Goal: Communication & Community: Answer question/provide support

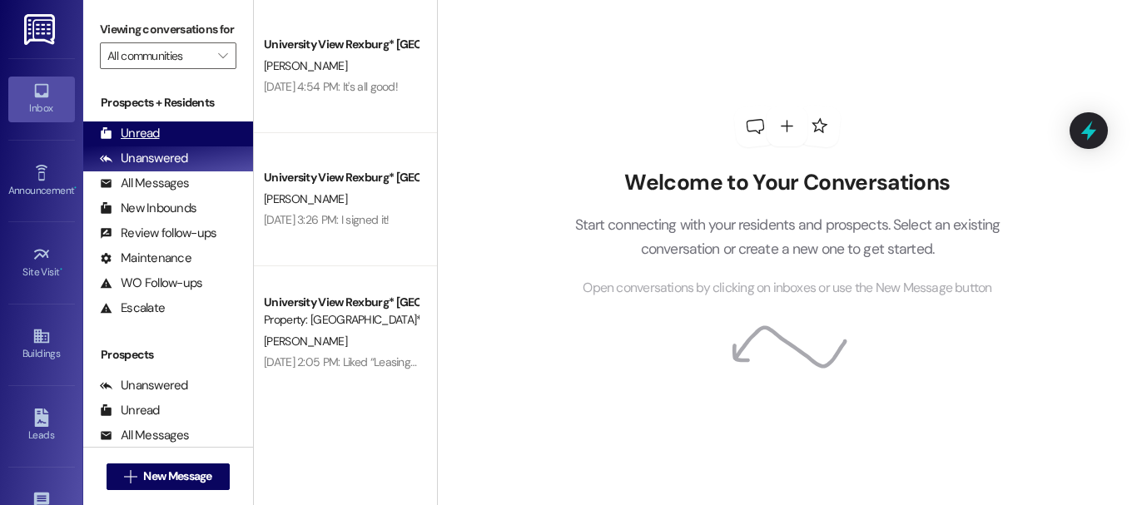
click at [181, 146] on div "Unread (0)" at bounding box center [168, 133] width 170 height 25
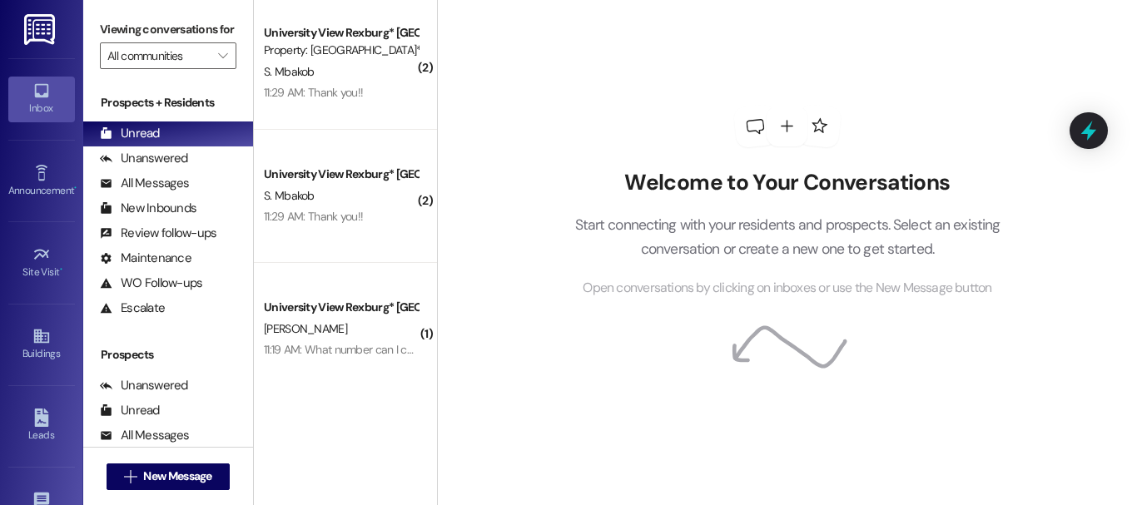
scroll to position [412, 0]
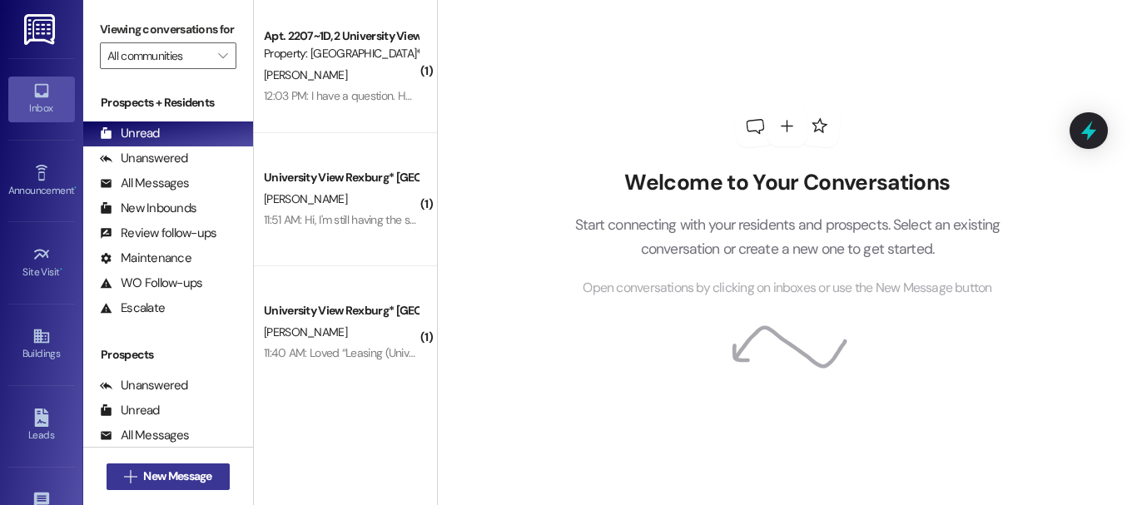
click at [156, 479] on span "New Message" at bounding box center [177, 476] width 68 height 17
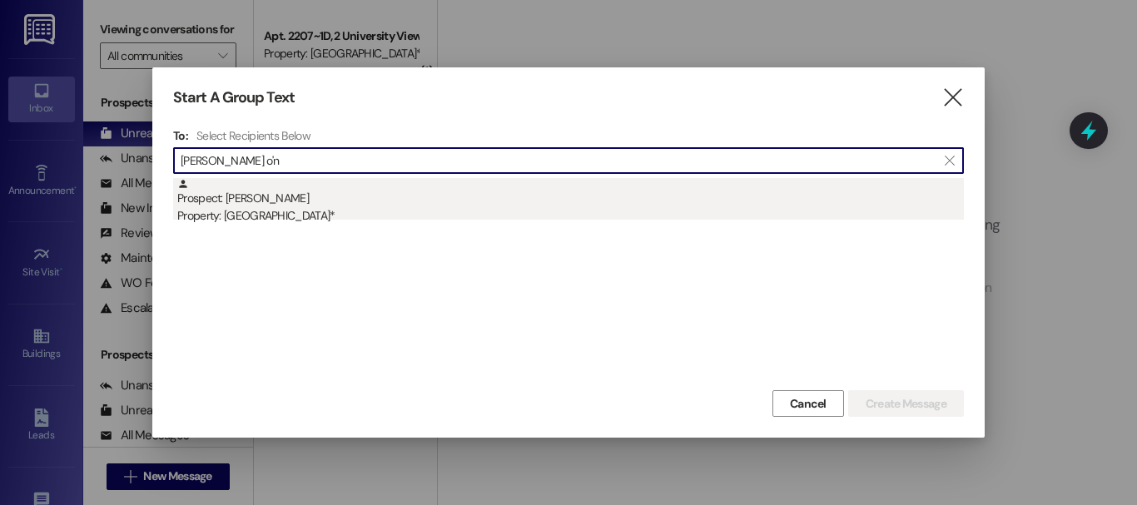
type input "[PERSON_NAME] o'n"
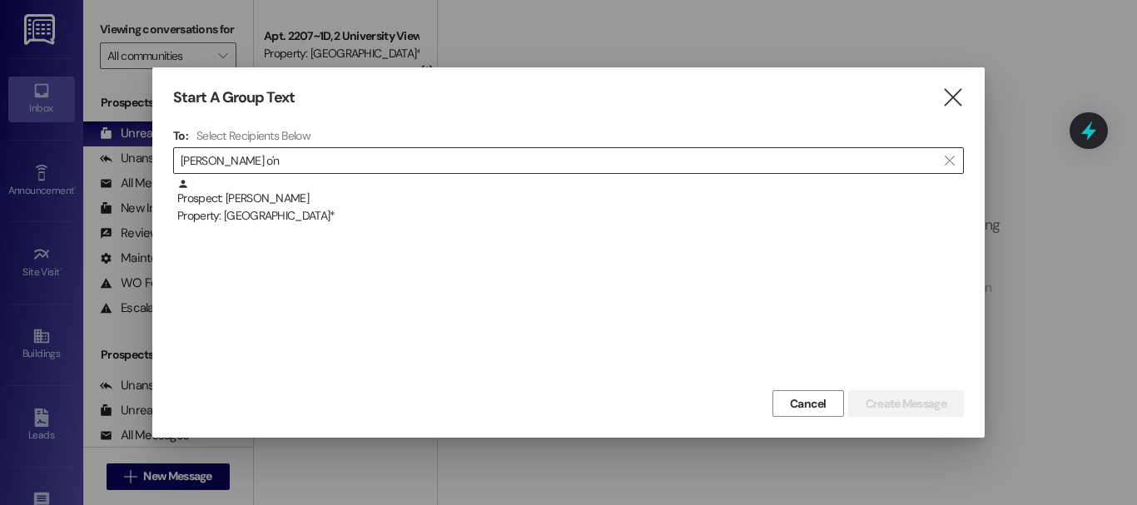
drag, startPoint x: 321, startPoint y: 201, endPoint x: 526, endPoint y: 255, distance: 211.7
click at [321, 202] on div "Prospect: [PERSON_NAME] Property: University View Rexburg*" at bounding box center [570, 201] width 786 height 47
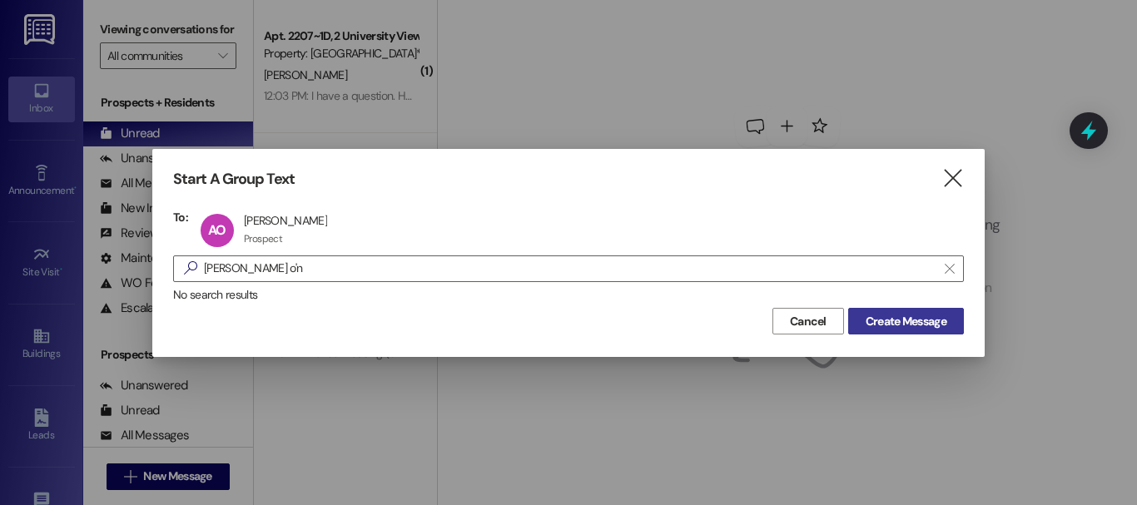
click at [932, 323] on span "Create Message" at bounding box center [905, 321] width 81 height 17
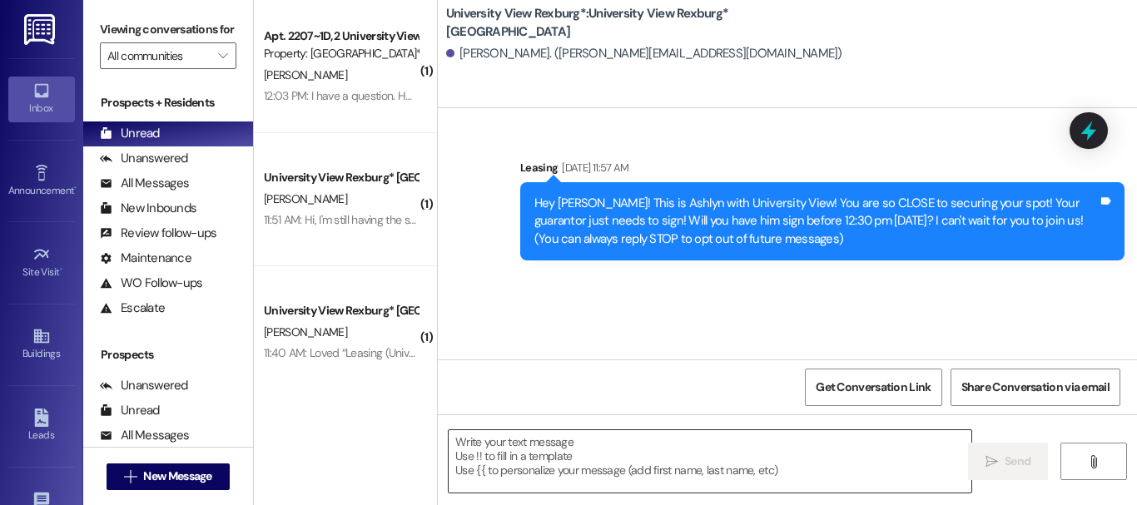
click at [567, 471] on textarea at bounding box center [710, 461] width 523 height 62
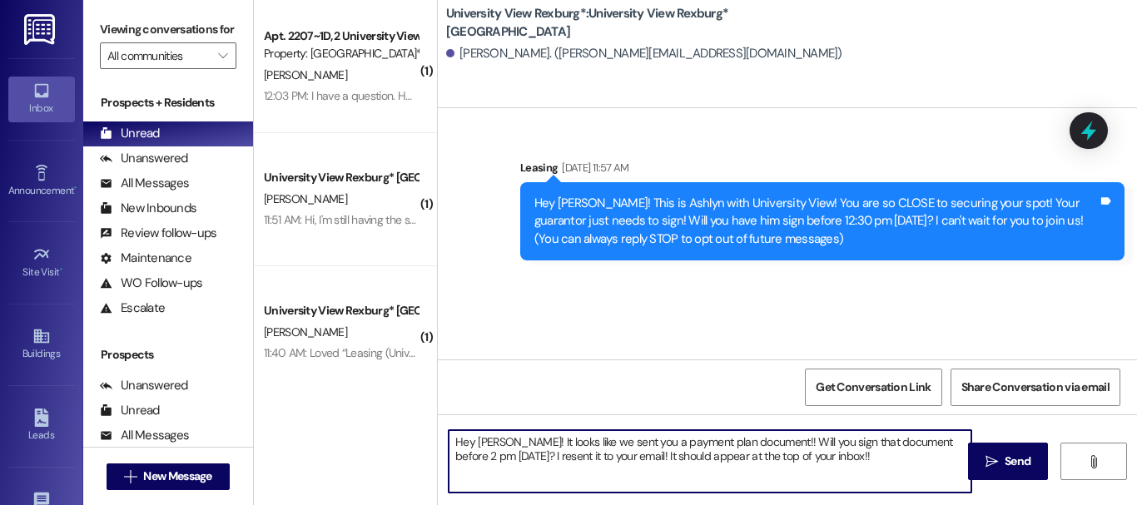
click at [562, 454] on textarea "Hey [PERSON_NAME]! It looks like we sent you a payment plan document!! Will you…" at bounding box center [710, 461] width 523 height 62
type textarea "Hey [PERSON_NAME]! It looks like we sent you a payment plan document!! Will you…"
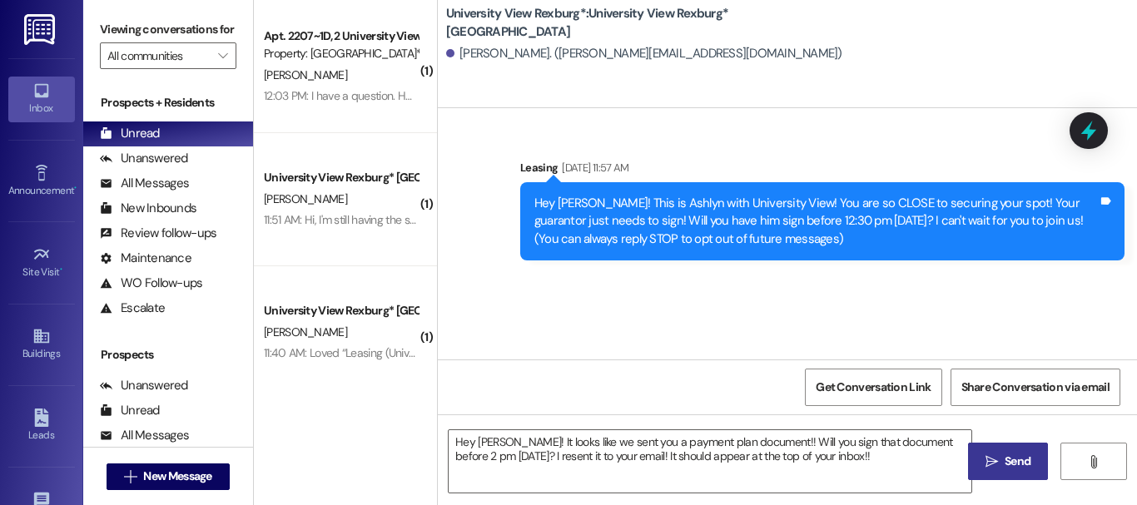
click at [989, 466] on icon "" at bounding box center [991, 461] width 12 height 13
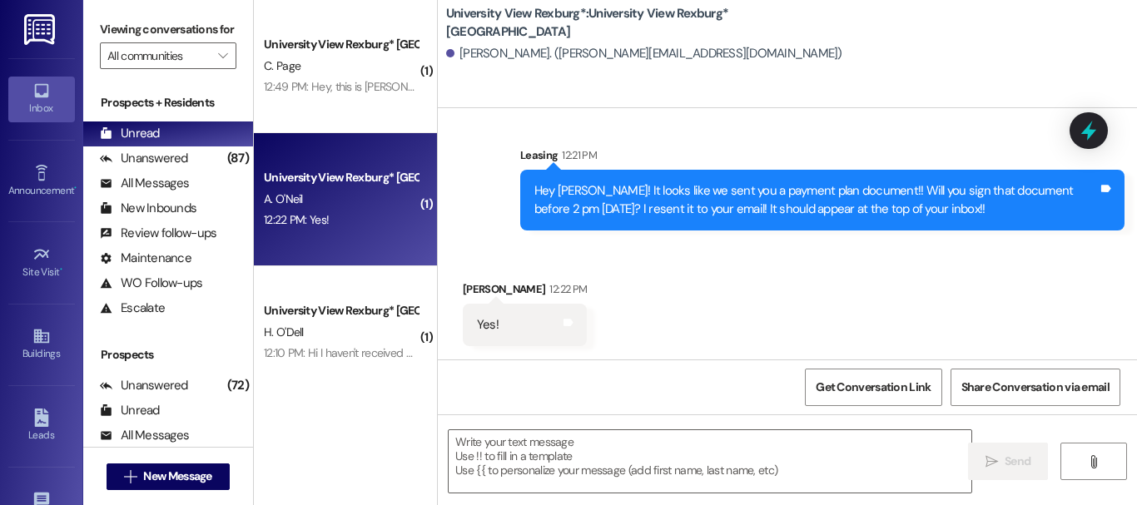
scroll to position [2, 0]
click at [577, 467] on textarea at bounding box center [710, 461] width 523 height 62
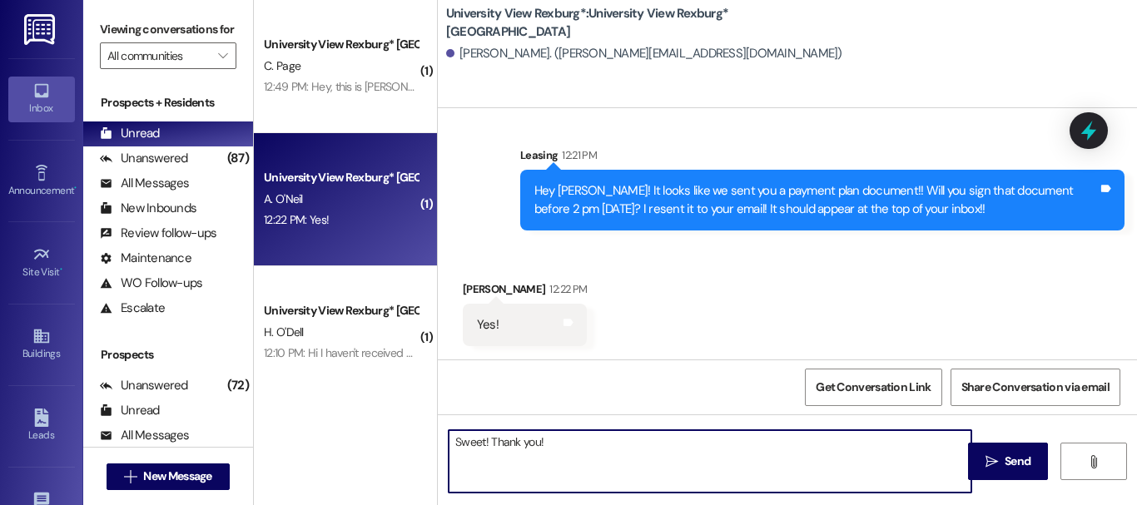
type textarea "Sweet! Thank you!!"
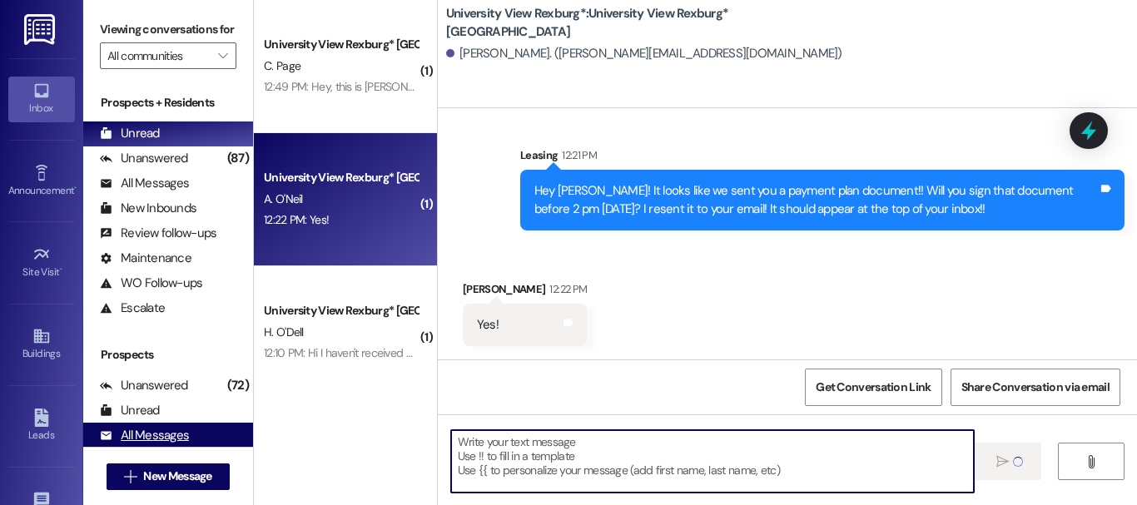
scroll to position [0, 0]
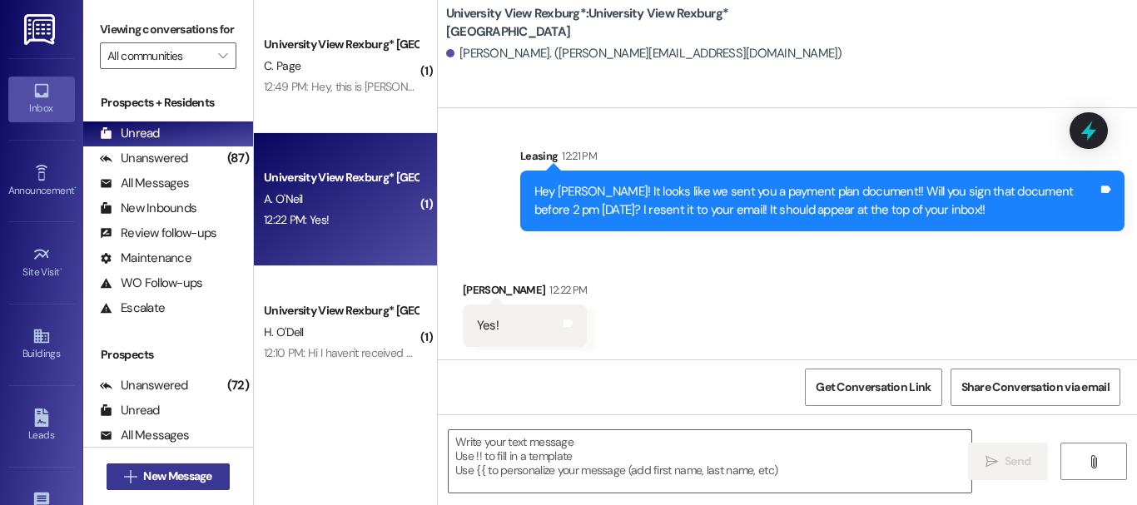
click at [160, 471] on span "New Message" at bounding box center [177, 476] width 68 height 17
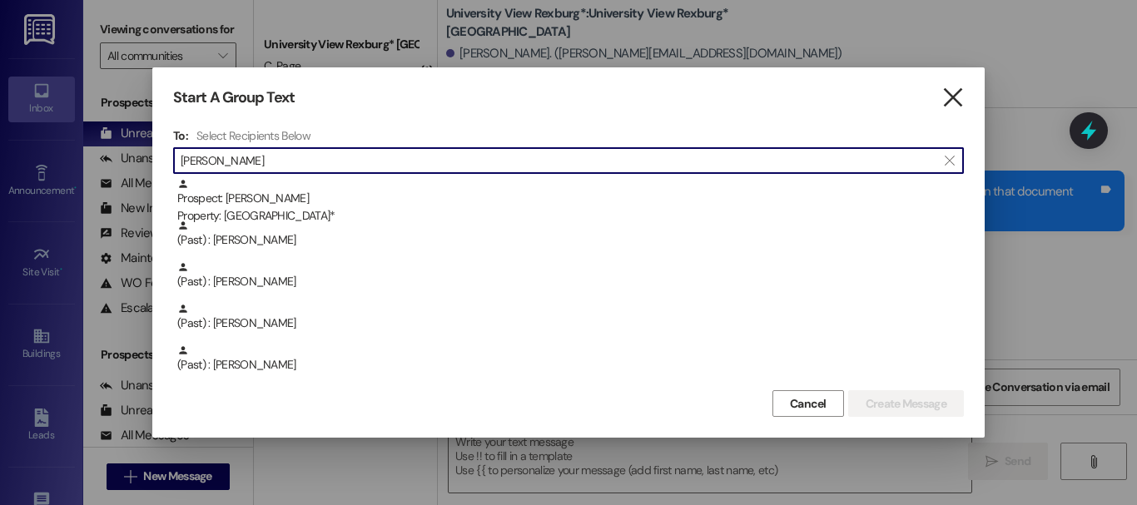
type input "[PERSON_NAME]"
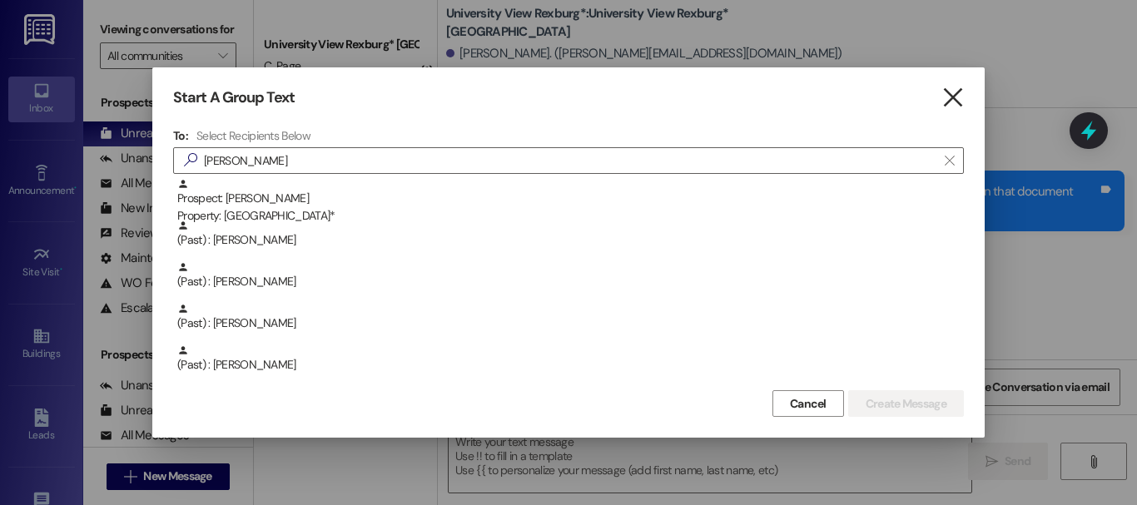
click at [945, 92] on icon "" at bounding box center [952, 97] width 22 height 17
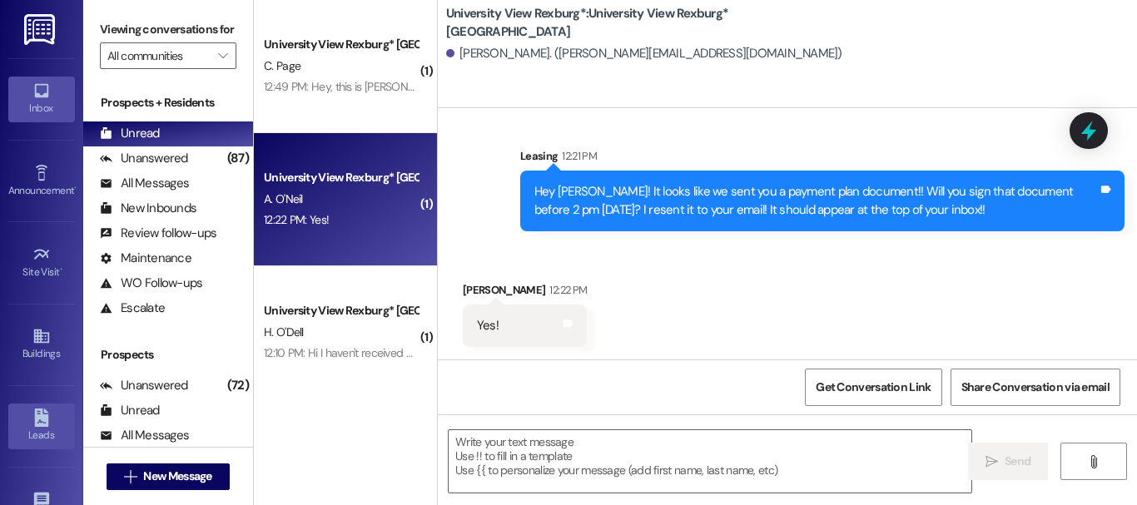
click at [21, 434] on div "Leads" at bounding box center [41, 435] width 83 height 17
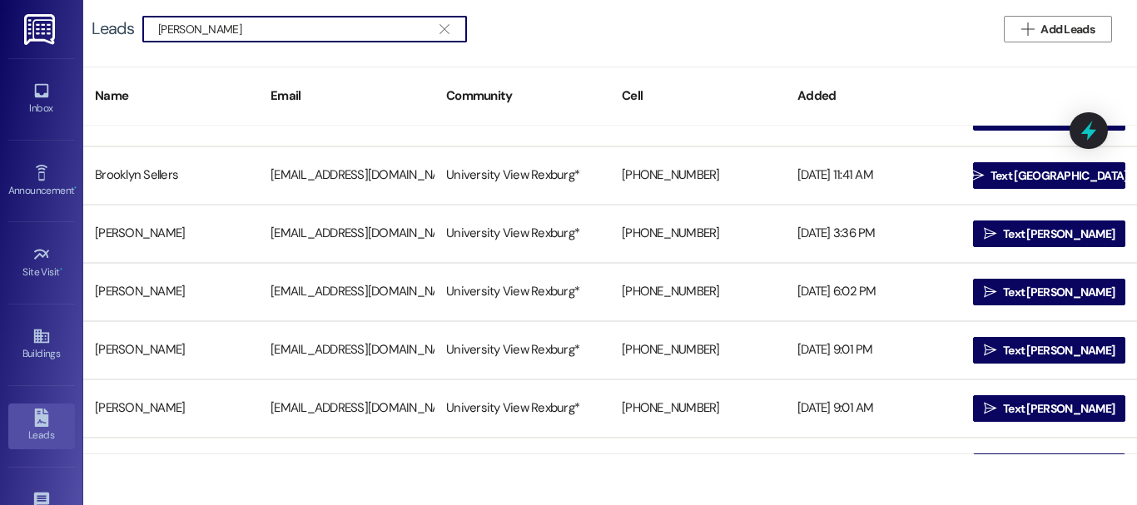
scroll to position [915, 0]
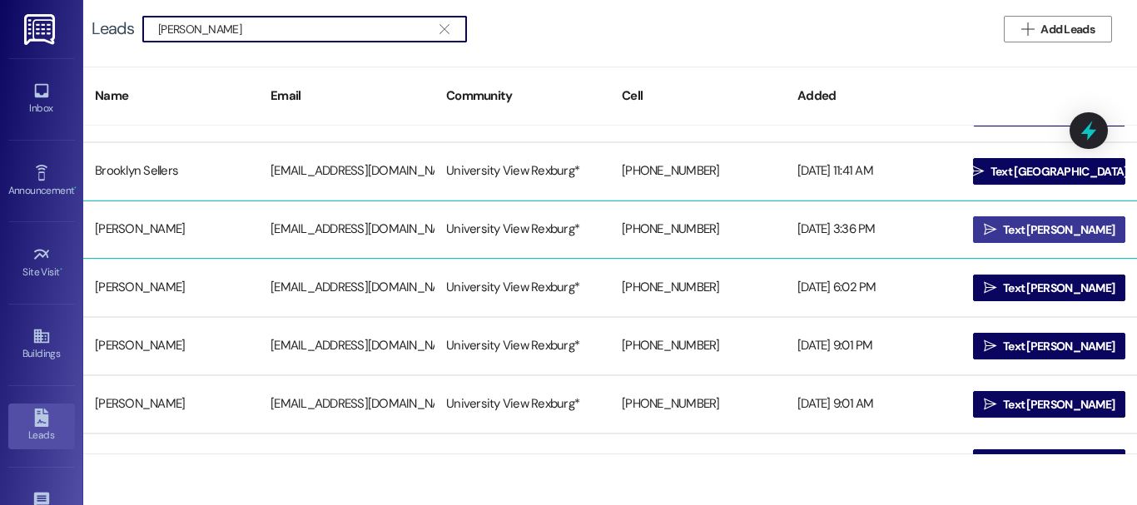
type input "[PERSON_NAME]"
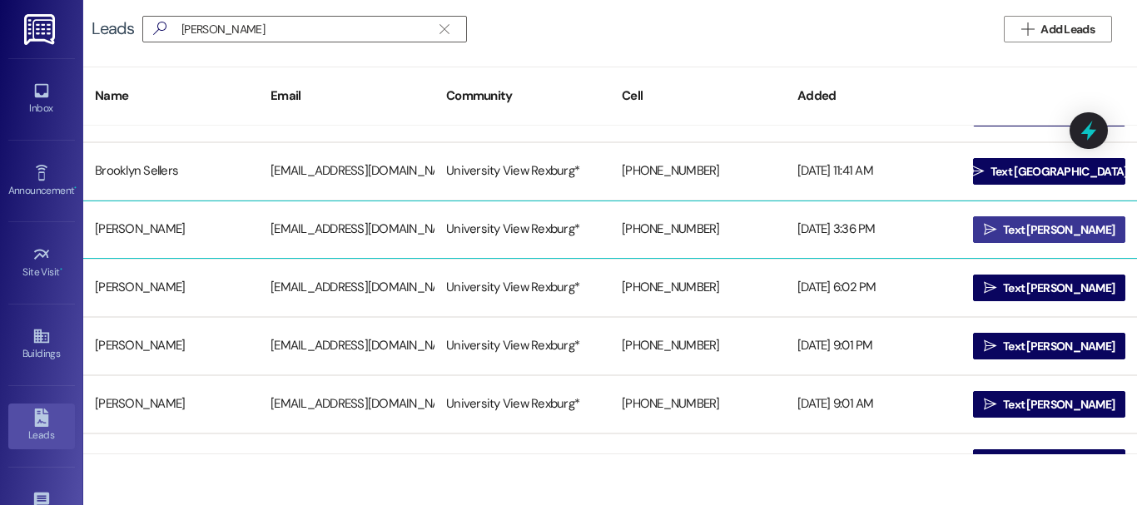
click at [1063, 224] on span "Text [PERSON_NAME]" at bounding box center [1059, 229] width 112 height 17
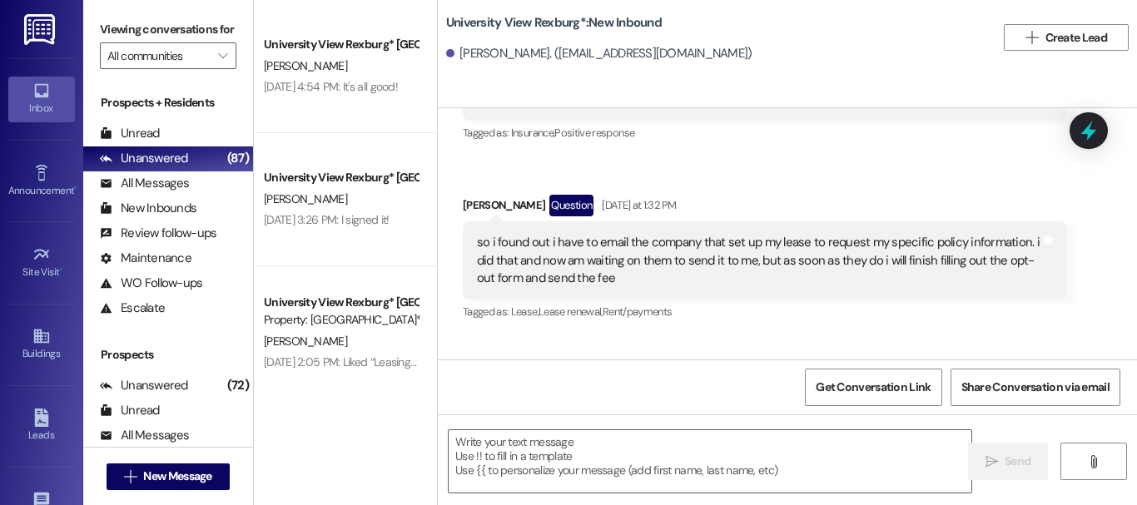
scroll to position [20718, 0]
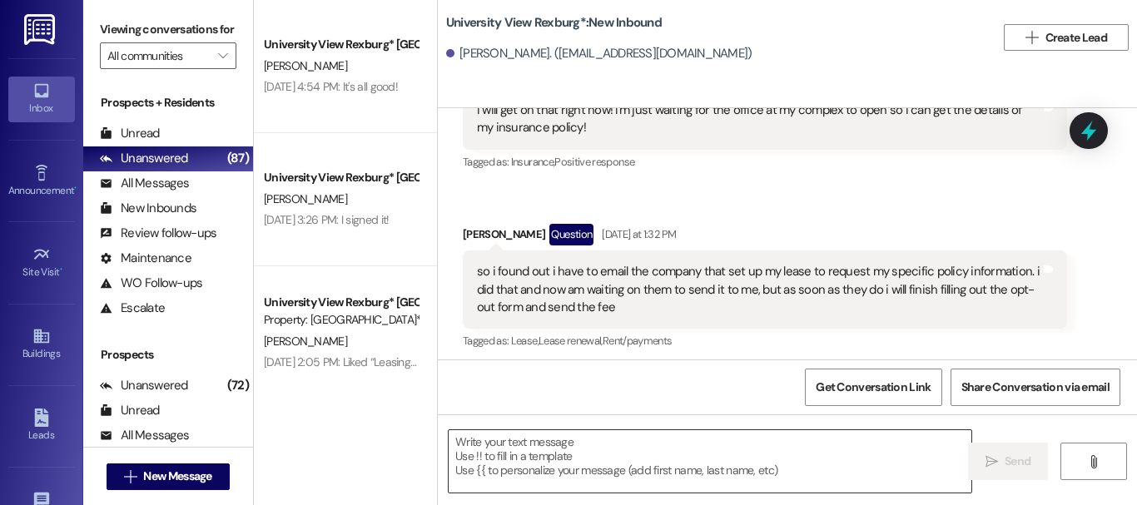
click at [579, 452] on textarea at bounding box center [710, 461] width 523 height 62
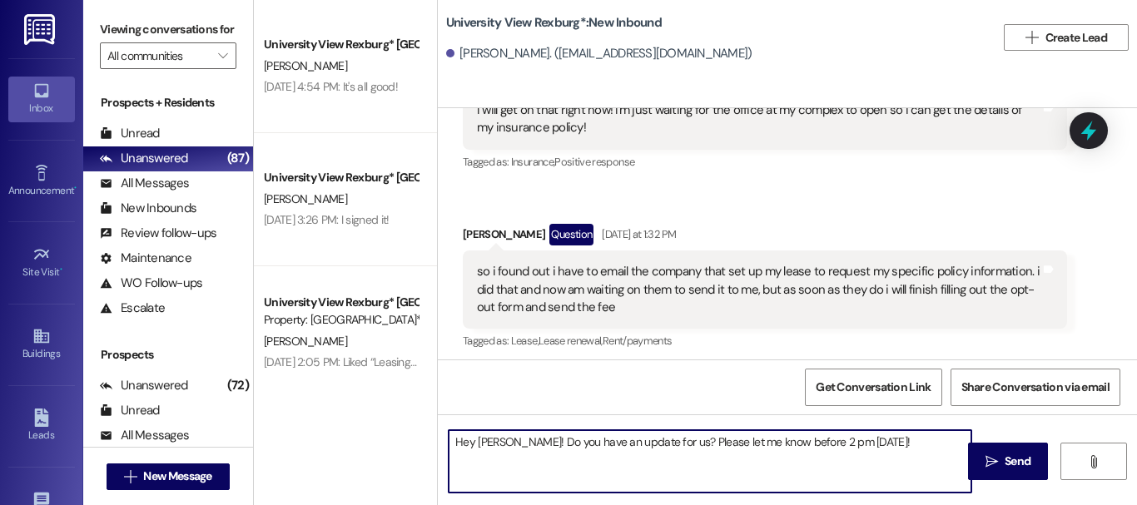
type textarea "Hey [PERSON_NAME]! Do you have an update for us? Please let me know before 2 pm…"
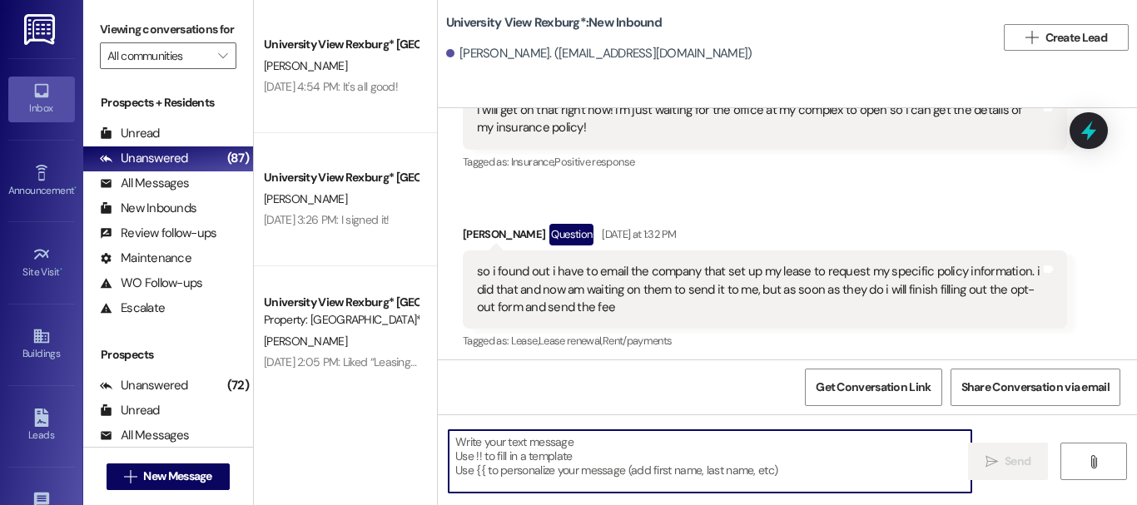
scroll to position [20934, 0]
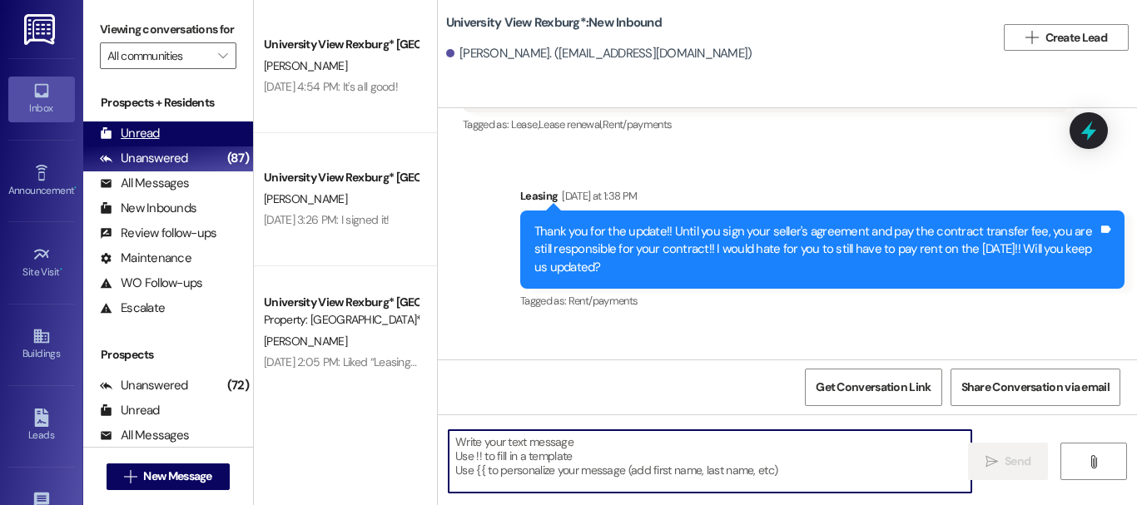
click at [201, 146] on div "Unread (0)" at bounding box center [168, 133] width 170 height 25
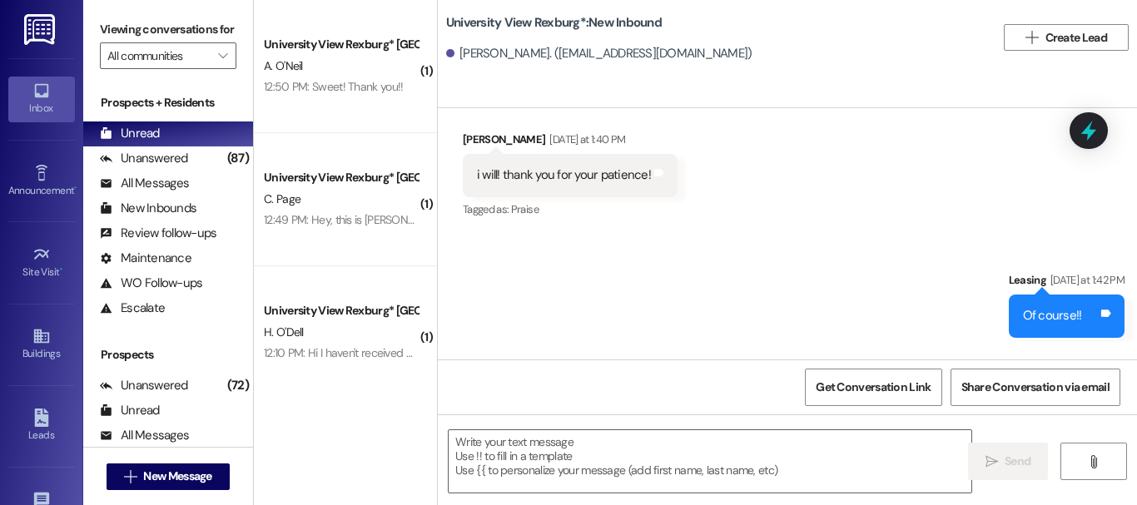
scroll to position [2, 0]
click at [166, 488] on div " New Message" at bounding box center [168, 477] width 123 height 42
click at [172, 473] on span "New Message" at bounding box center [177, 476] width 68 height 17
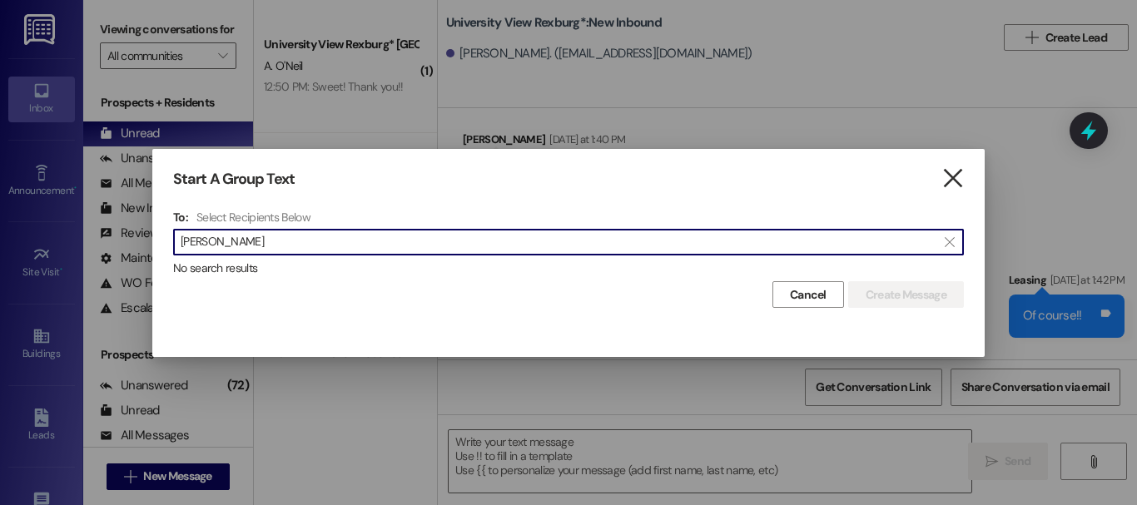
type input "[PERSON_NAME]"
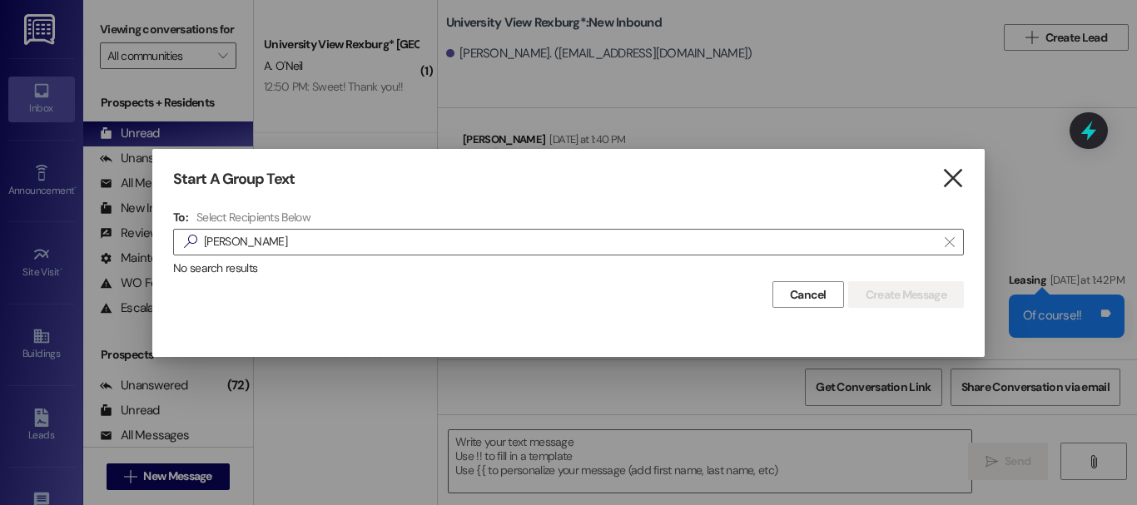
click at [951, 174] on icon "" at bounding box center [952, 178] width 22 height 17
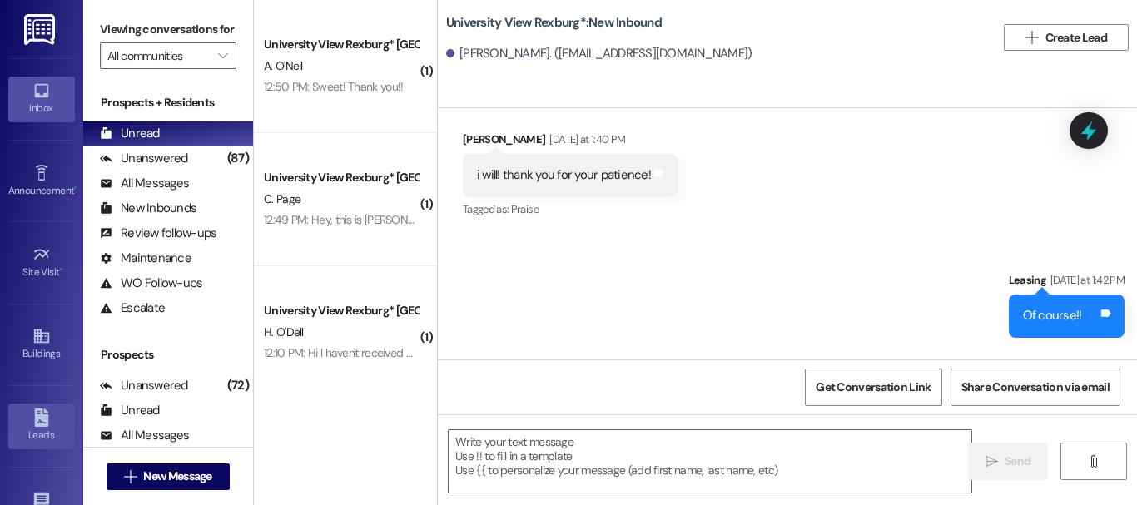
click at [32, 424] on icon at bounding box center [41, 418] width 18 height 18
